Goal: Information Seeking & Learning: Find specific fact

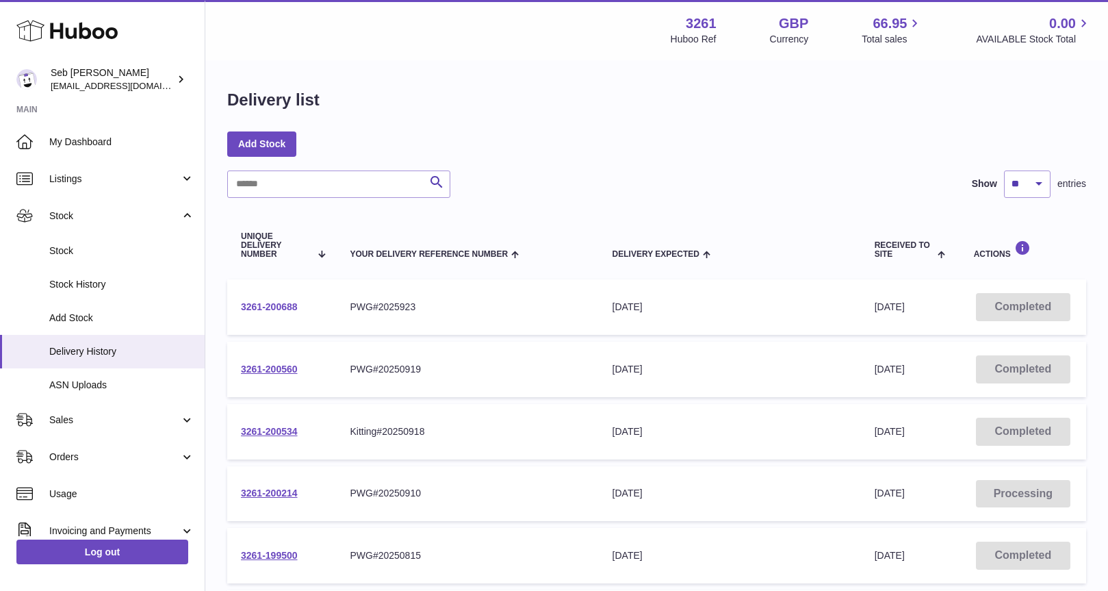
click at [270, 307] on link "3261-200688" at bounding box center [269, 306] width 57 height 11
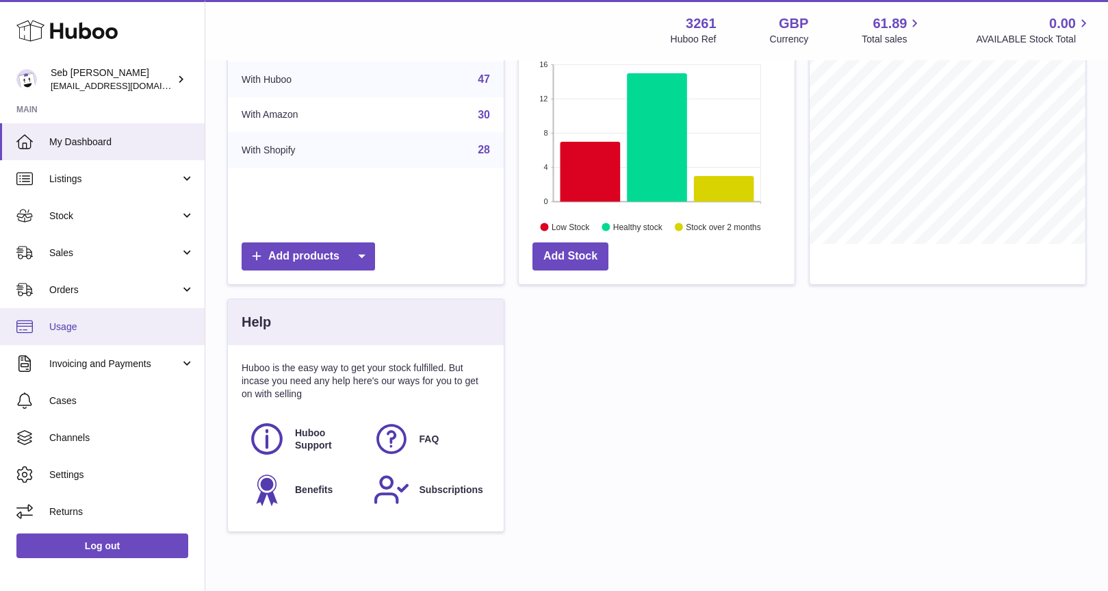
scroll to position [212, 0]
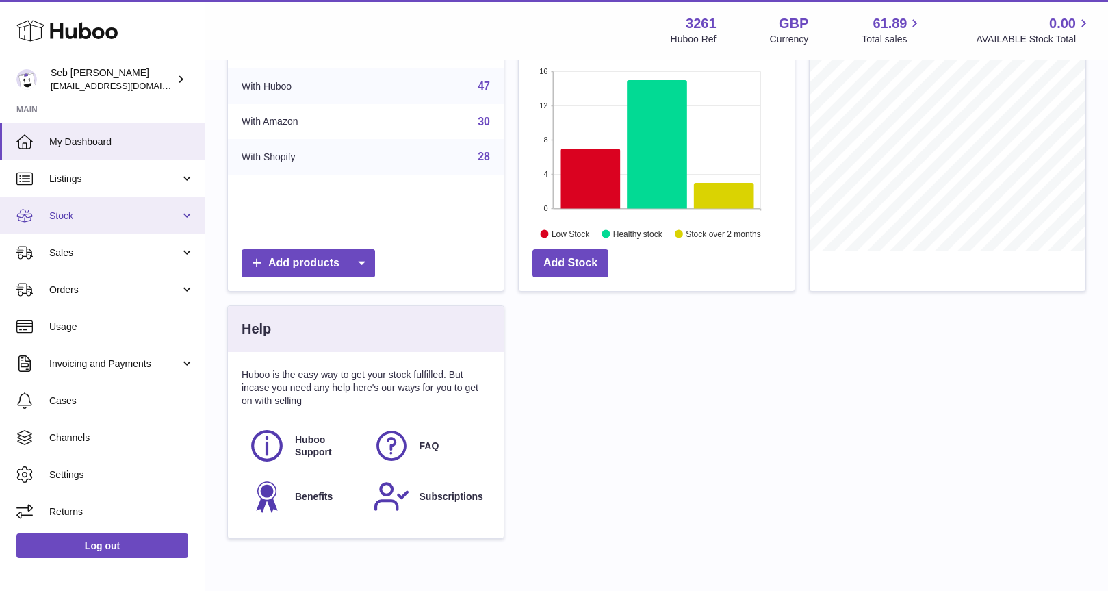
click at [68, 209] on span "Stock" at bounding box center [114, 215] width 131 height 13
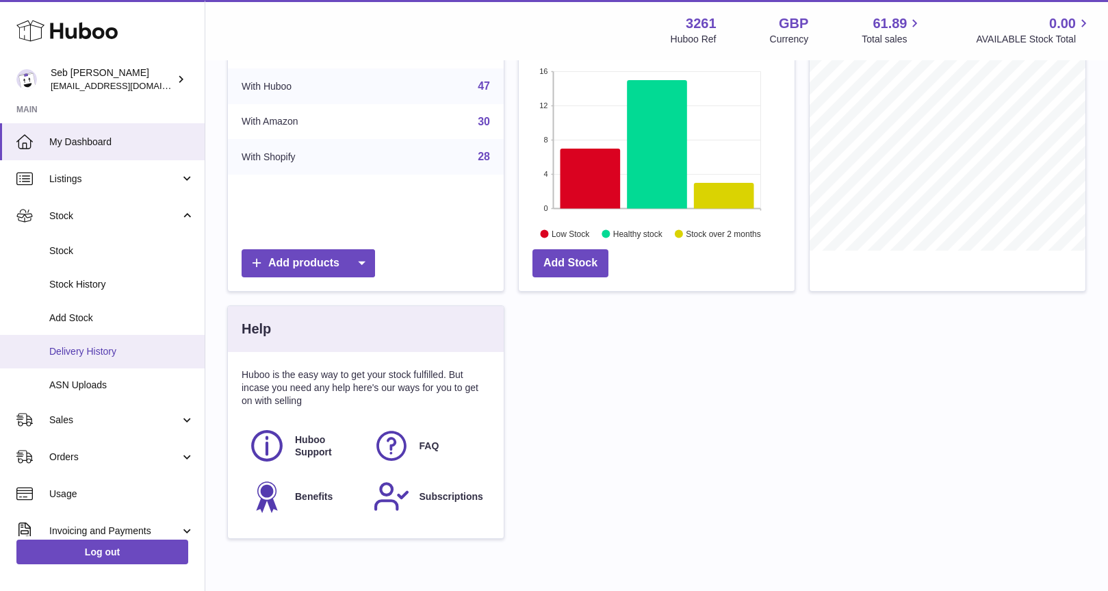
click at [84, 349] on span "Delivery History" at bounding box center [121, 351] width 145 height 13
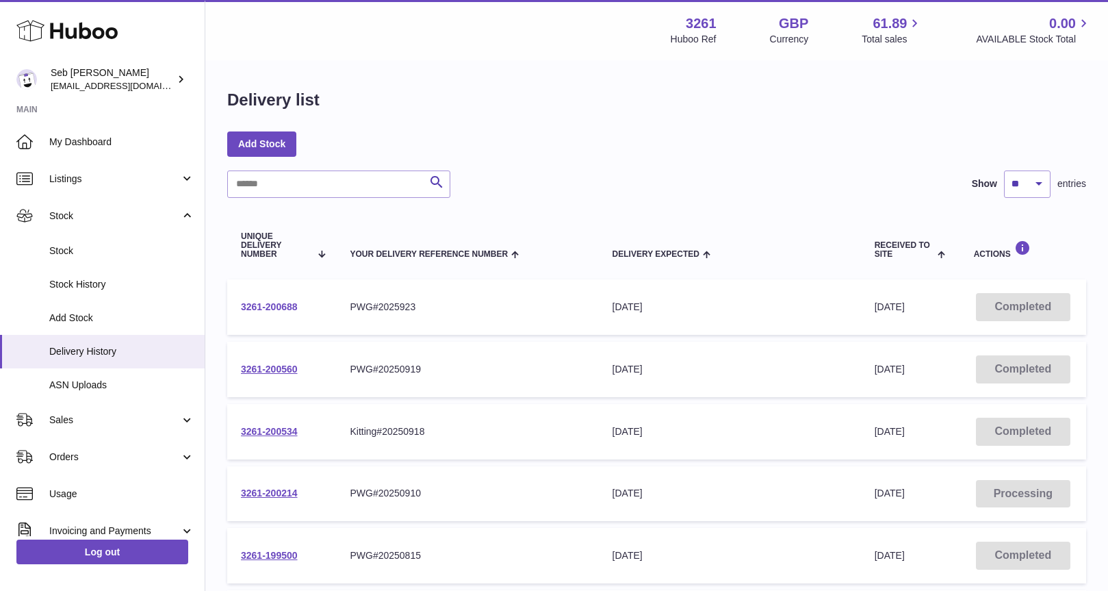
click at [281, 303] on link "3261-200688" at bounding box center [269, 306] width 57 height 11
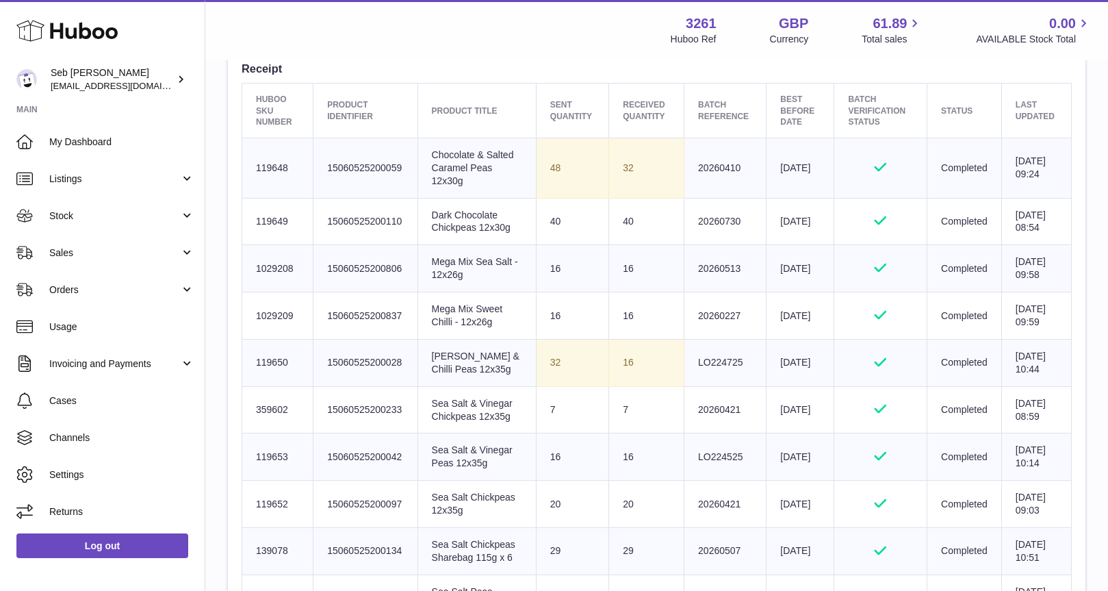
scroll to position [513, 0]
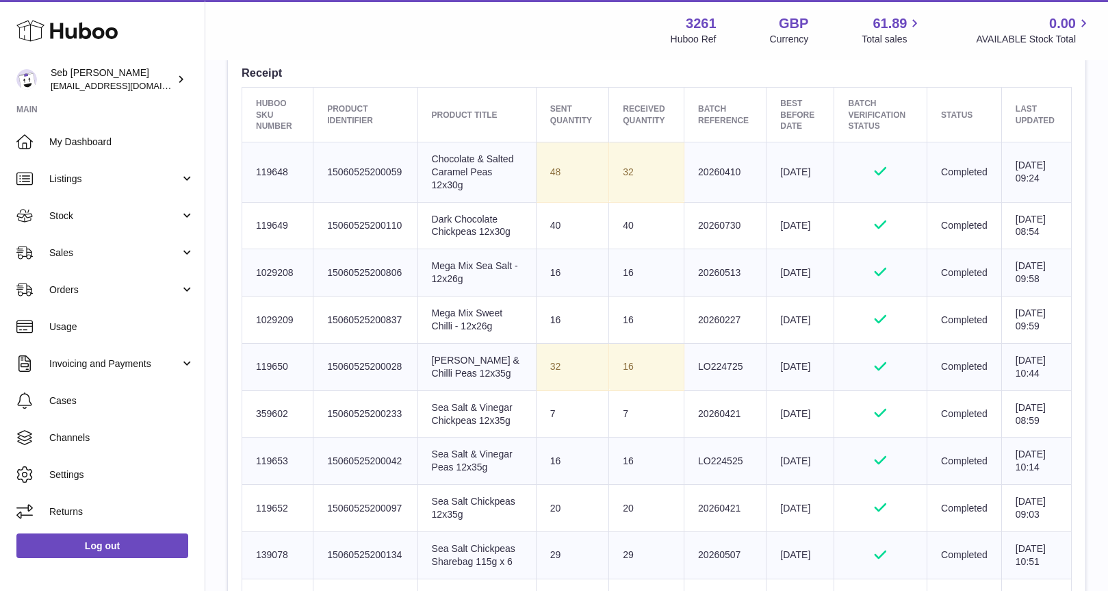
drag, startPoint x: 288, startPoint y: 233, endPoint x: 247, endPoint y: 233, distance: 41.1
click at [247, 233] on td "Huboo SKU Number 119649" at bounding box center [277, 225] width 71 height 47
copy td "119649"
drag, startPoint x: 253, startPoint y: 292, endPoint x: 297, endPoint y: 292, distance: 44.5
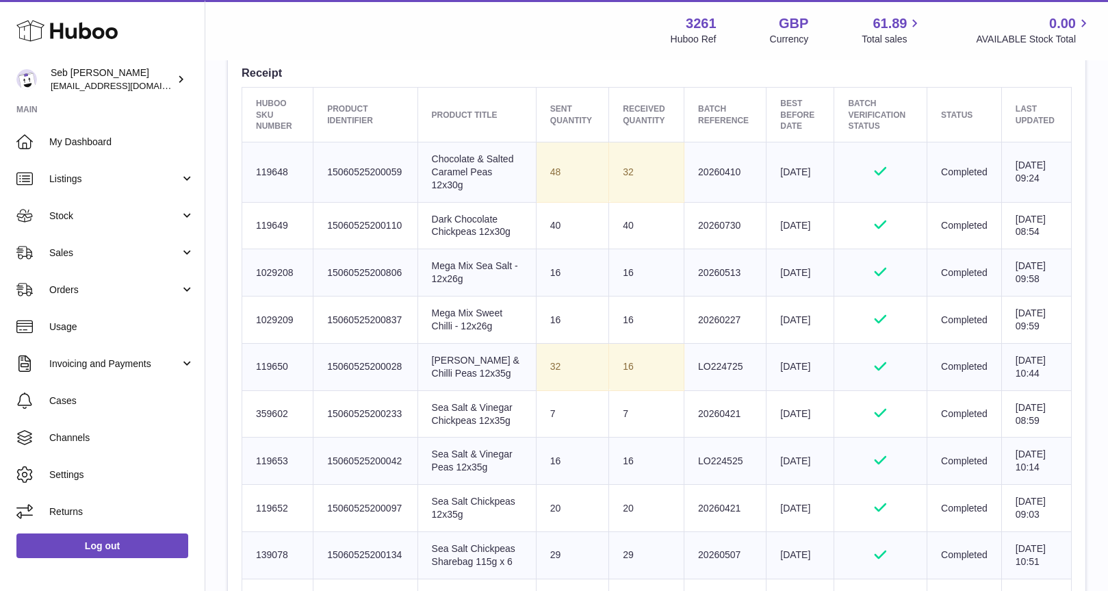
click at [297, 292] on td "Huboo SKU Number 1029208" at bounding box center [277, 272] width 71 height 47
copy td "1029208"
drag, startPoint x: 251, startPoint y: 350, endPoint x: 303, endPoint y: 353, distance: 52.1
click at [303, 344] on td "Huboo SKU Number 1029209" at bounding box center [277, 319] width 71 height 47
copy td "1029209"
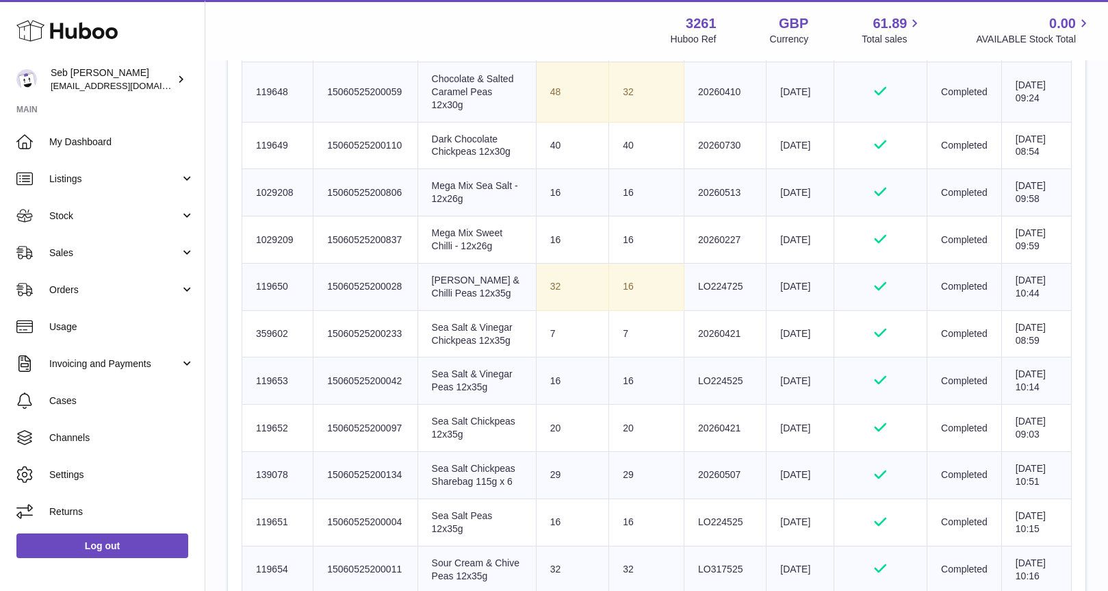
scroll to position [604, 0]
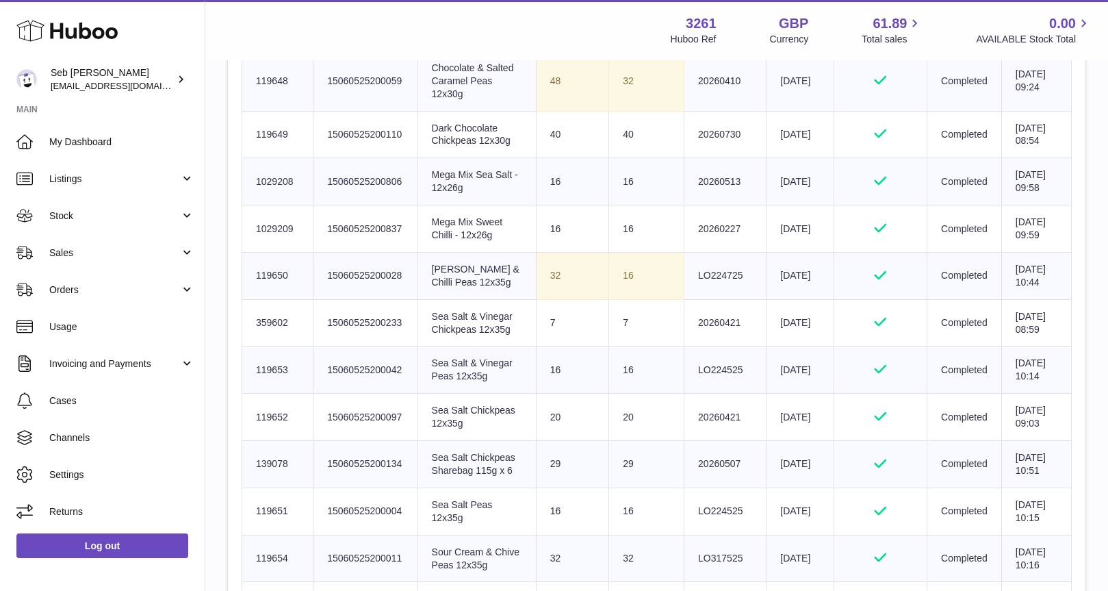
drag, startPoint x: 254, startPoint y: 387, endPoint x: 305, endPoint y: 387, distance: 50.7
click at [305, 346] on td "Huboo SKU Number 359602" at bounding box center [277, 322] width 71 height 47
copy td "359602"
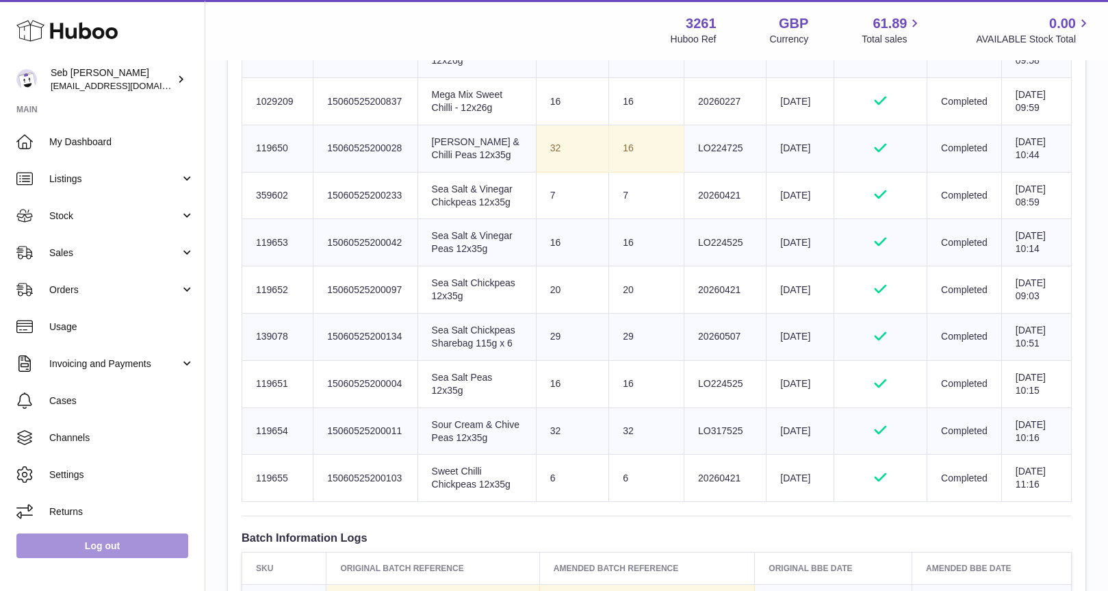
scroll to position [734, 0]
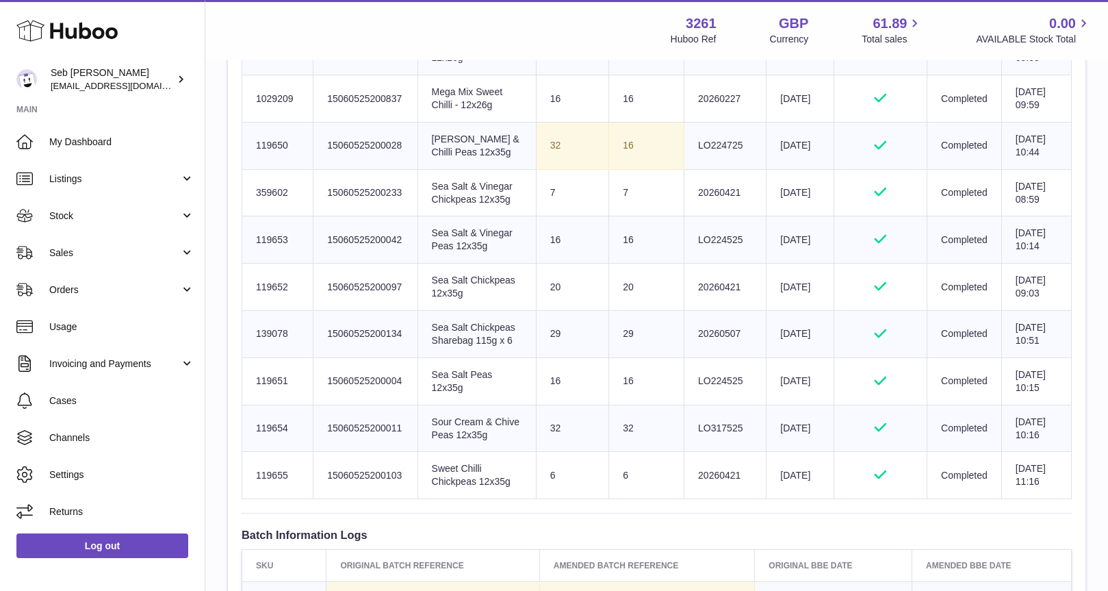
drag, startPoint x: 292, startPoint y: 384, endPoint x: 252, endPoint y: 384, distance: 40.4
click at [252, 311] on td "Huboo SKU Number 119652" at bounding box center [277, 287] width 71 height 47
copy td "119652"
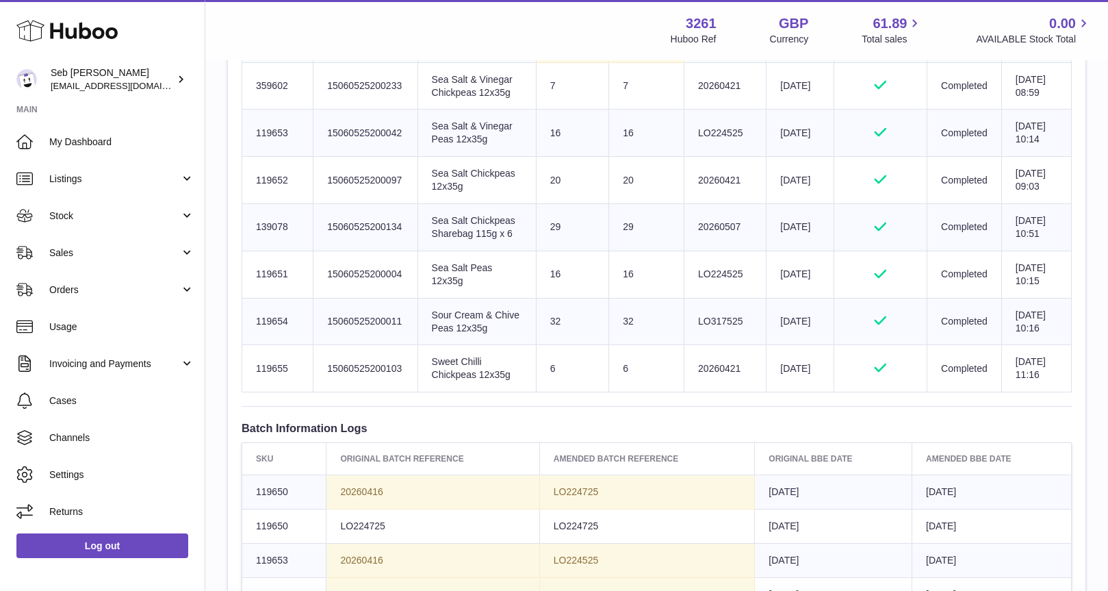
drag, startPoint x: 295, startPoint y: 340, endPoint x: 257, endPoint y: 340, distance: 37.6
click at [257, 251] on td "Huboo SKU Number 139078" at bounding box center [277, 227] width 71 height 47
copy td "139078"
drag, startPoint x: 290, startPoint y: 529, endPoint x: 248, endPoint y: 529, distance: 41.8
click at [248, 392] on td "Huboo SKU Number 119655" at bounding box center [277, 368] width 71 height 47
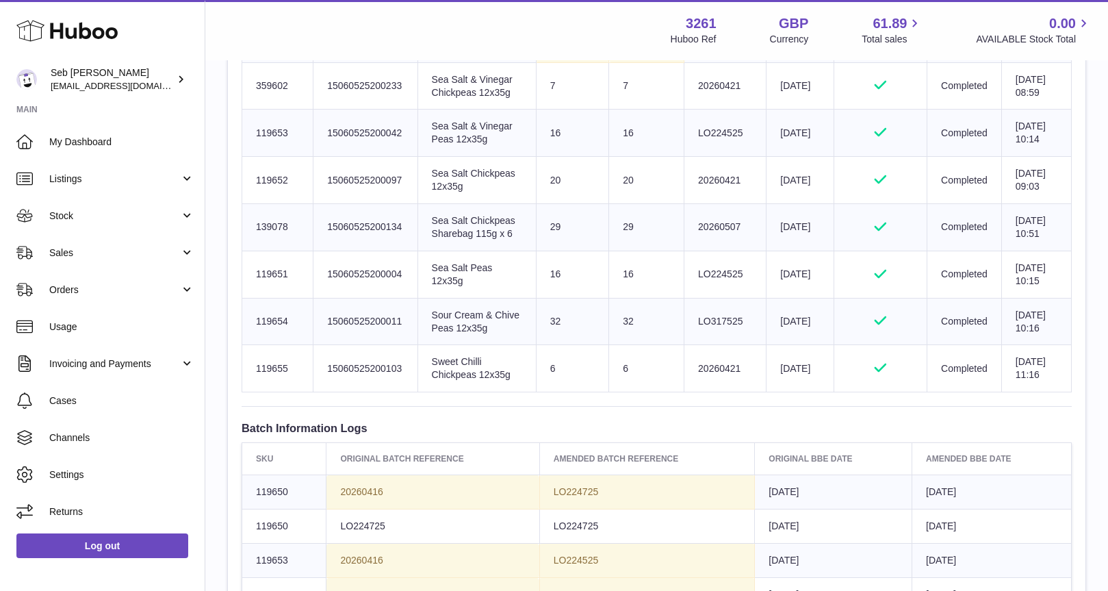
copy td "119655"
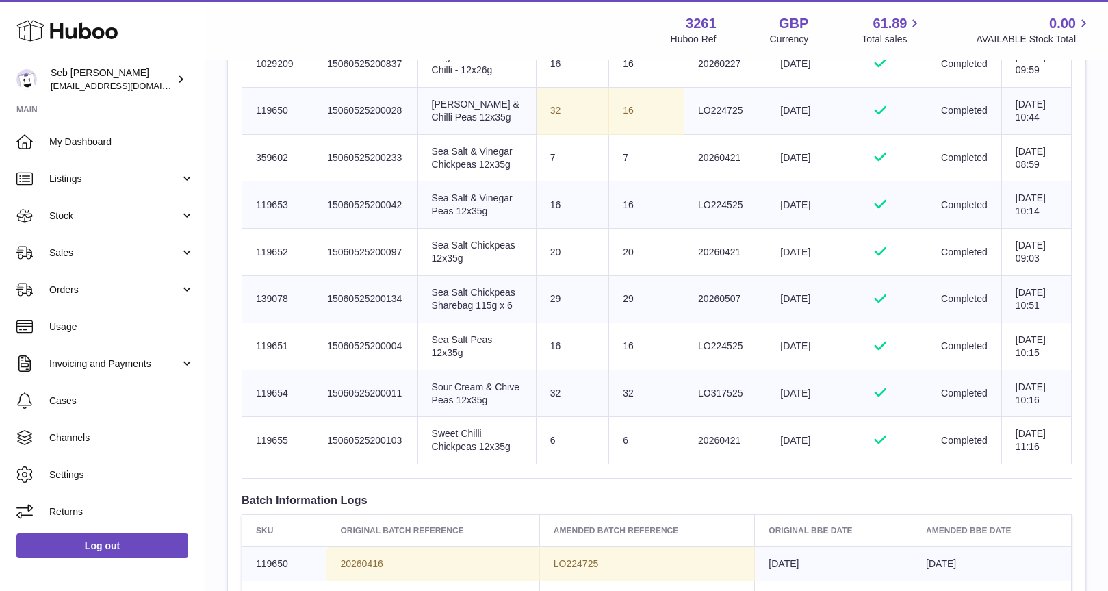
scroll to position [754, 0]
